Goal: Information Seeking & Learning: Learn about a topic

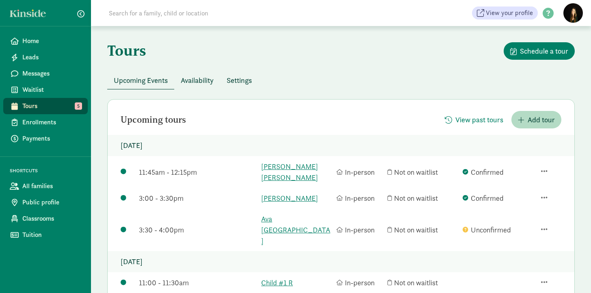
click at [412, 128] on div "Upcoming tours View past tours Add tour Friday, September 12, 2025 11:45am - 12…" at bounding box center [340, 249] width 467 height 300
click at [329, 58] on div "Tours Schedule a tour" at bounding box center [340, 56] width 467 height 29
click at [471, 272] on div "11:00 - 11:30am Child #1 R In-person Not on waitlist" at bounding box center [341, 282] width 466 height 21
click at [298, 199] on link "[PERSON_NAME]" at bounding box center [296, 197] width 71 height 11
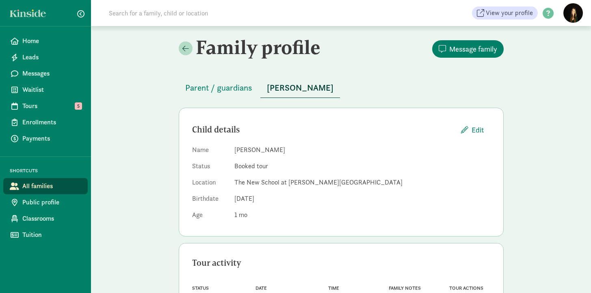
click at [254, 200] on span "[DATE]" at bounding box center [244, 198] width 20 height 9
click at [31, 105] on span "Tours" at bounding box center [51, 106] width 59 height 10
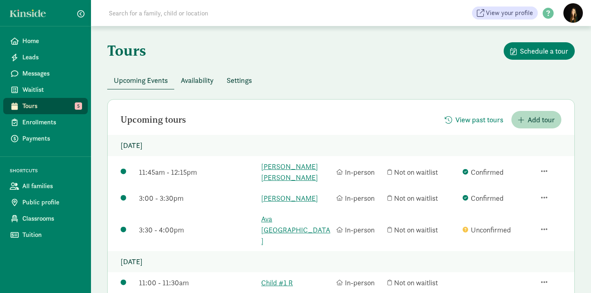
click at [355, 114] on div "Upcoming tours View past tours Add tour" at bounding box center [341, 119] width 466 height 17
click at [343, 123] on div "Upcoming tours View past tours Add tour" at bounding box center [341, 119] width 466 height 17
click at [229, 37] on div "Tours Schedule a tour Upcoming Events Availability Settings Upcoming tours View…" at bounding box center [341, 266] width 500 height 481
click at [261, 117] on div "Upcoming tours View past tours Add tour" at bounding box center [341, 119] width 466 height 17
click at [209, 82] on span "Availability" at bounding box center [197, 80] width 33 height 11
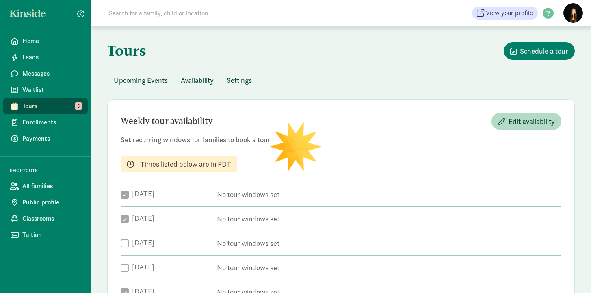
checkbox input "true"
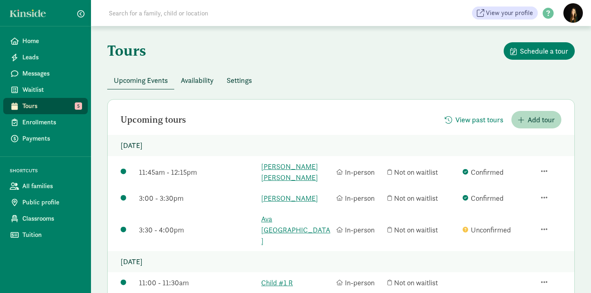
click at [317, 125] on div "Upcoming tours View past tours Add tour" at bounding box center [341, 119] width 466 height 17
click at [333, 78] on div "Upcoming Events Availability Settings" at bounding box center [340, 80] width 467 height 18
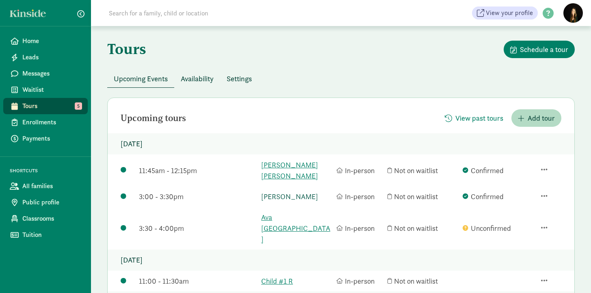
click at [283, 198] on link "[PERSON_NAME]" at bounding box center [296, 196] width 71 height 11
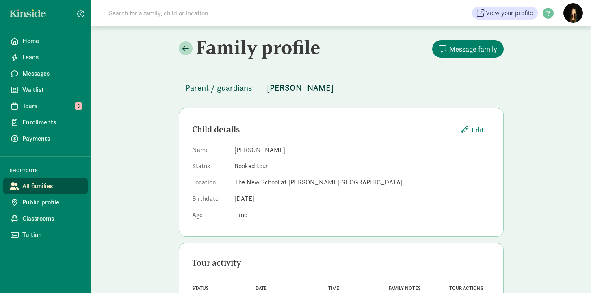
click at [226, 91] on span "Parent / guardians" at bounding box center [218, 87] width 67 height 13
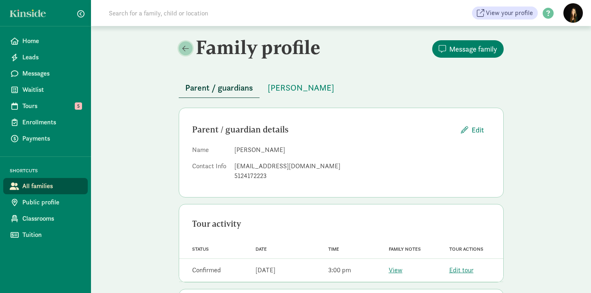
click at [187, 47] on span at bounding box center [185, 48] width 6 height 7
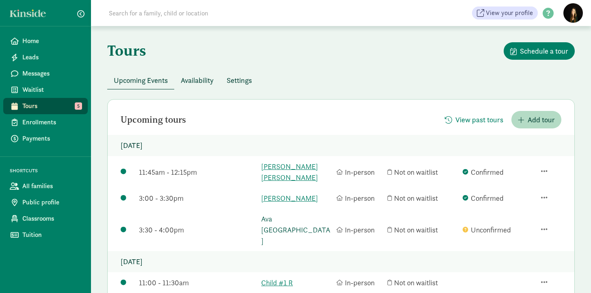
click at [291, 217] on link "Ava [GEOGRAPHIC_DATA]" at bounding box center [296, 229] width 71 height 33
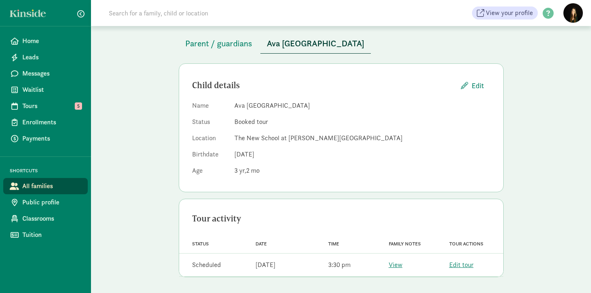
scroll to position [31, 0]
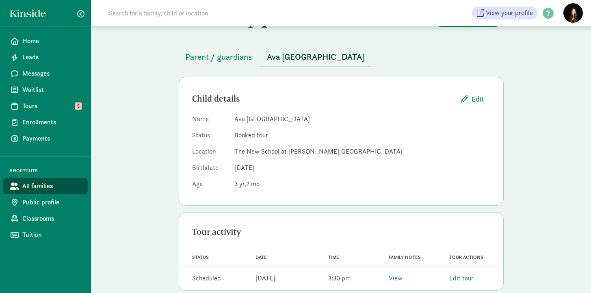
click at [339, 52] on div "Parent / guardians Ava [GEOGRAPHIC_DATA]" at bounding box center [341, 52] width 325 height 30
